Goal: Navigation & Orientation: Find specific page/section

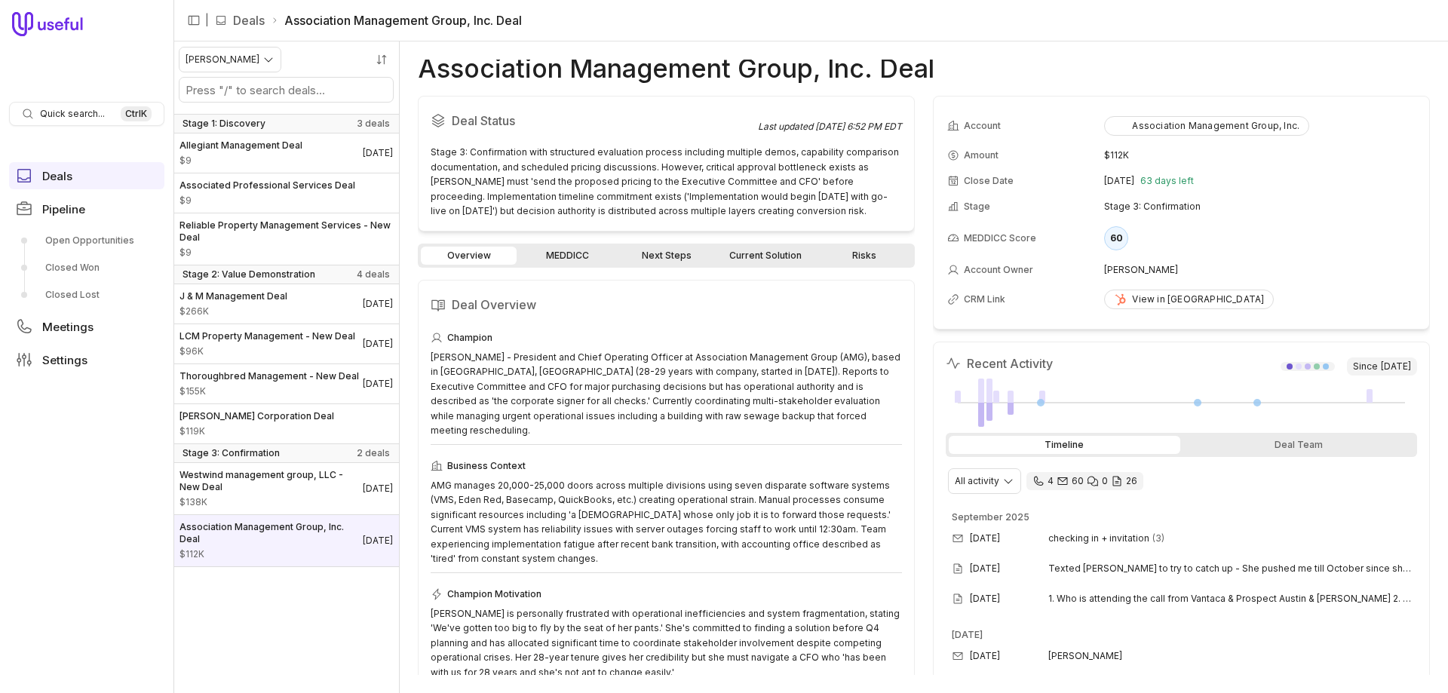
click at [654, 259] on link "Next Steps" at bounding box center [666, 256] width 96 height 18
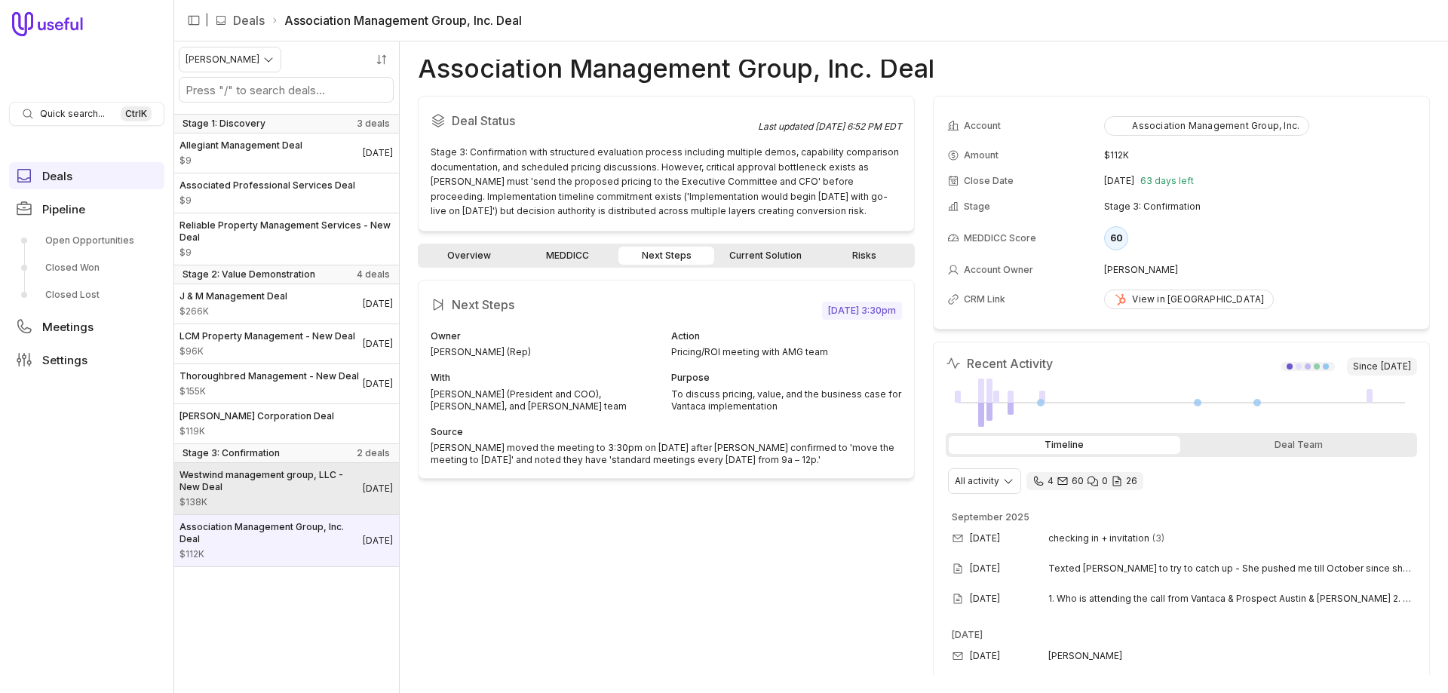
click at [261, 493] on span "Westwind management group, LLC - New Deal" at bounding box center [270, 481] width 183 height 24
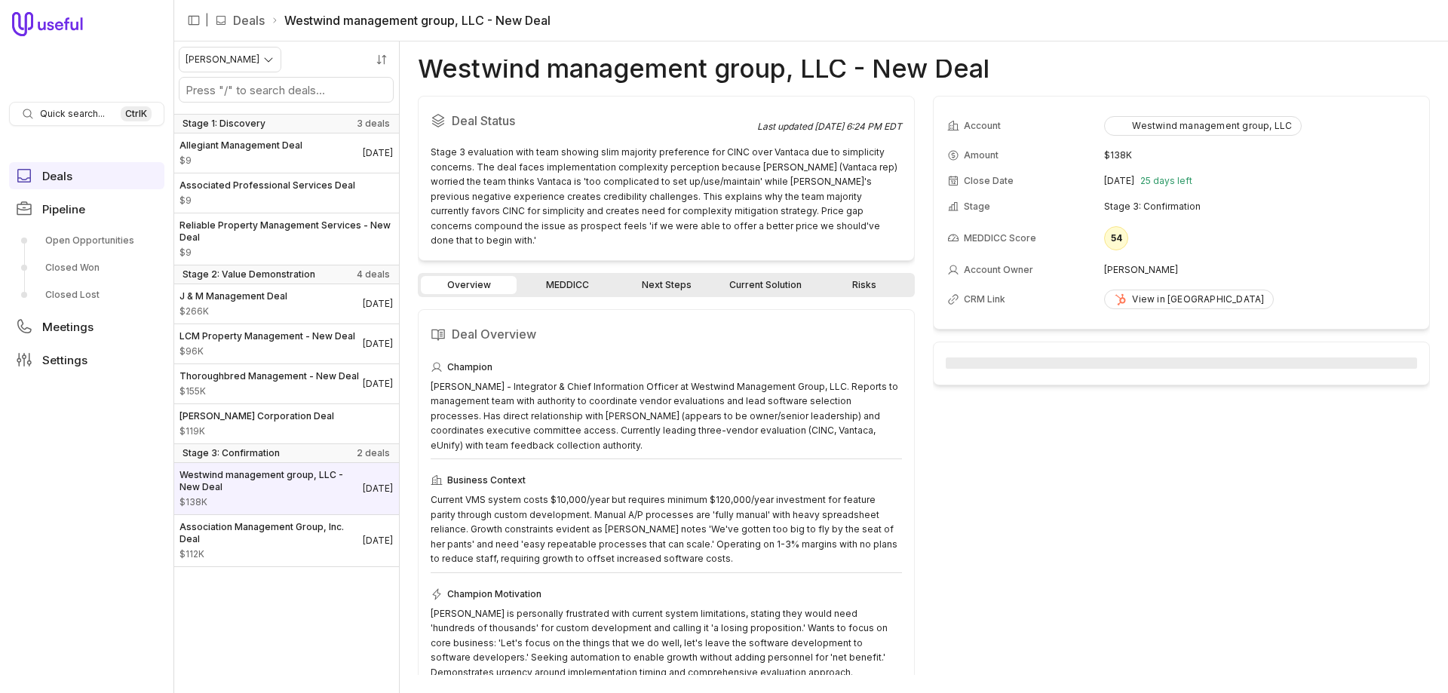
click at [675, 276] on link "Next Steps" at bounding box center [666, 285] width 96 height 18
